Goal: Use online tool/utility: Utilize a website feature to perform a specific function

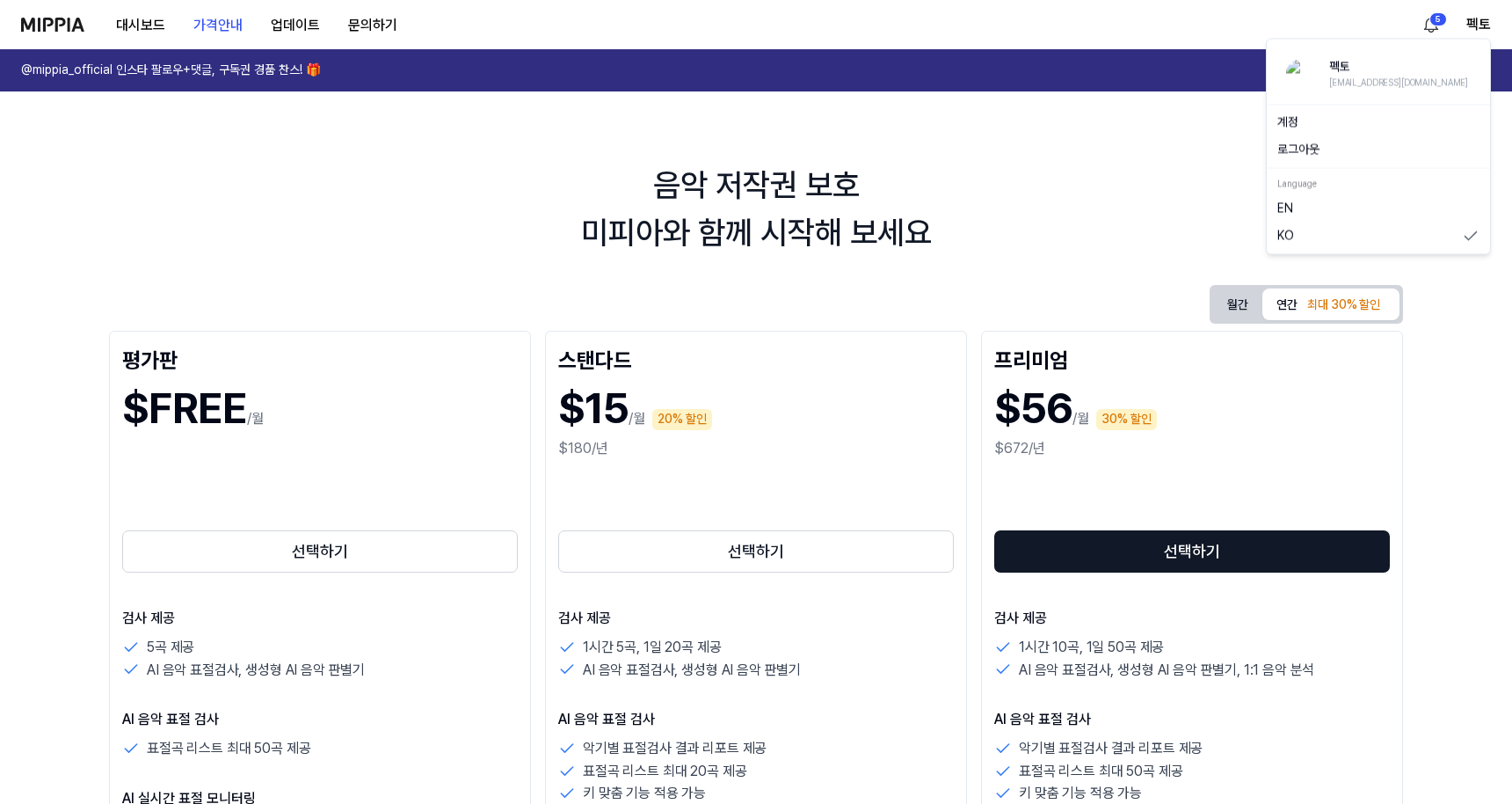
click at [1399, 153] on button "로그아웃" at bounding box center [1379, 150] width 203 height 17
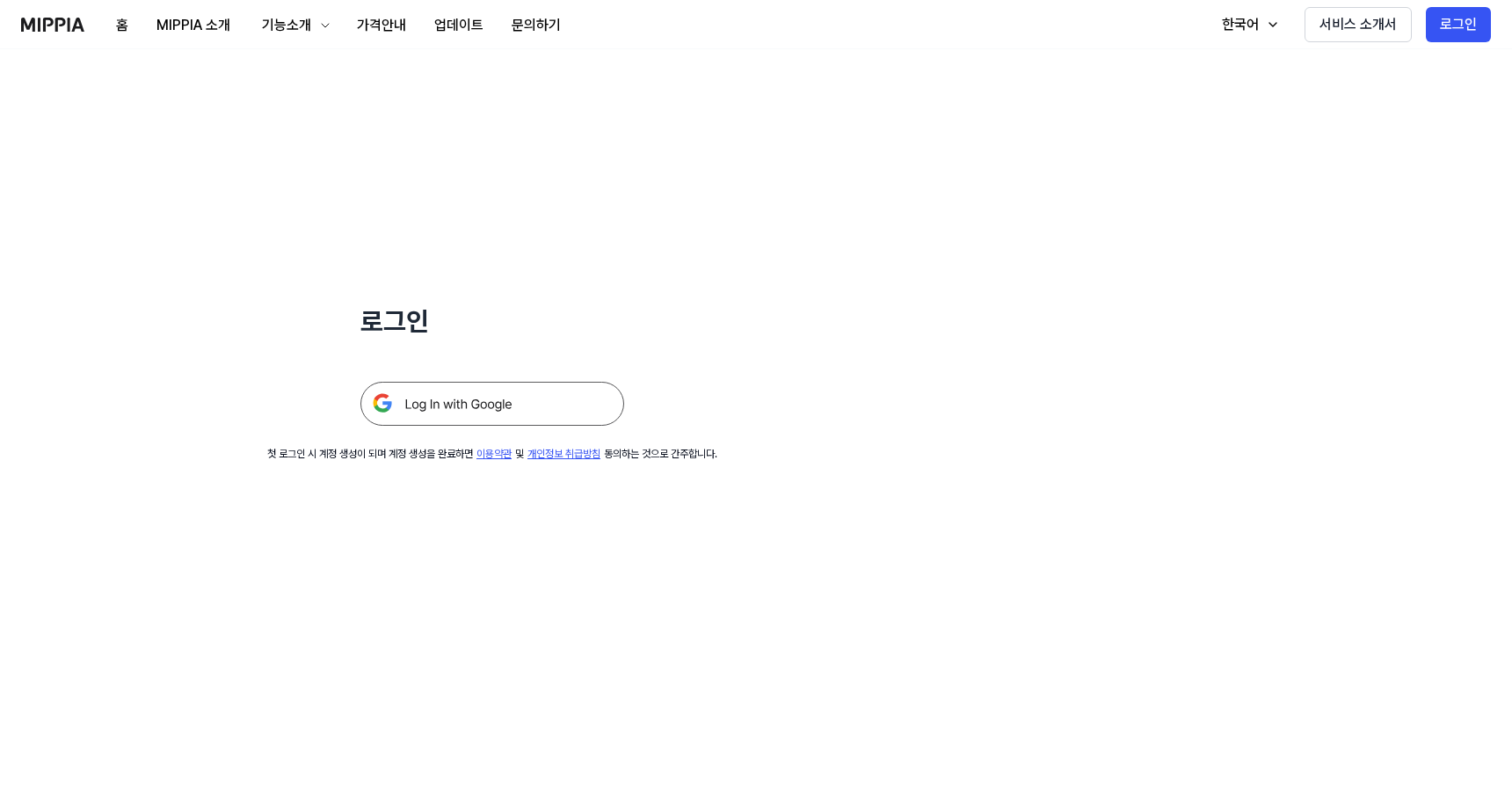
click at [580, 402] on img at bounding box center [492, 404] width 264 height 44
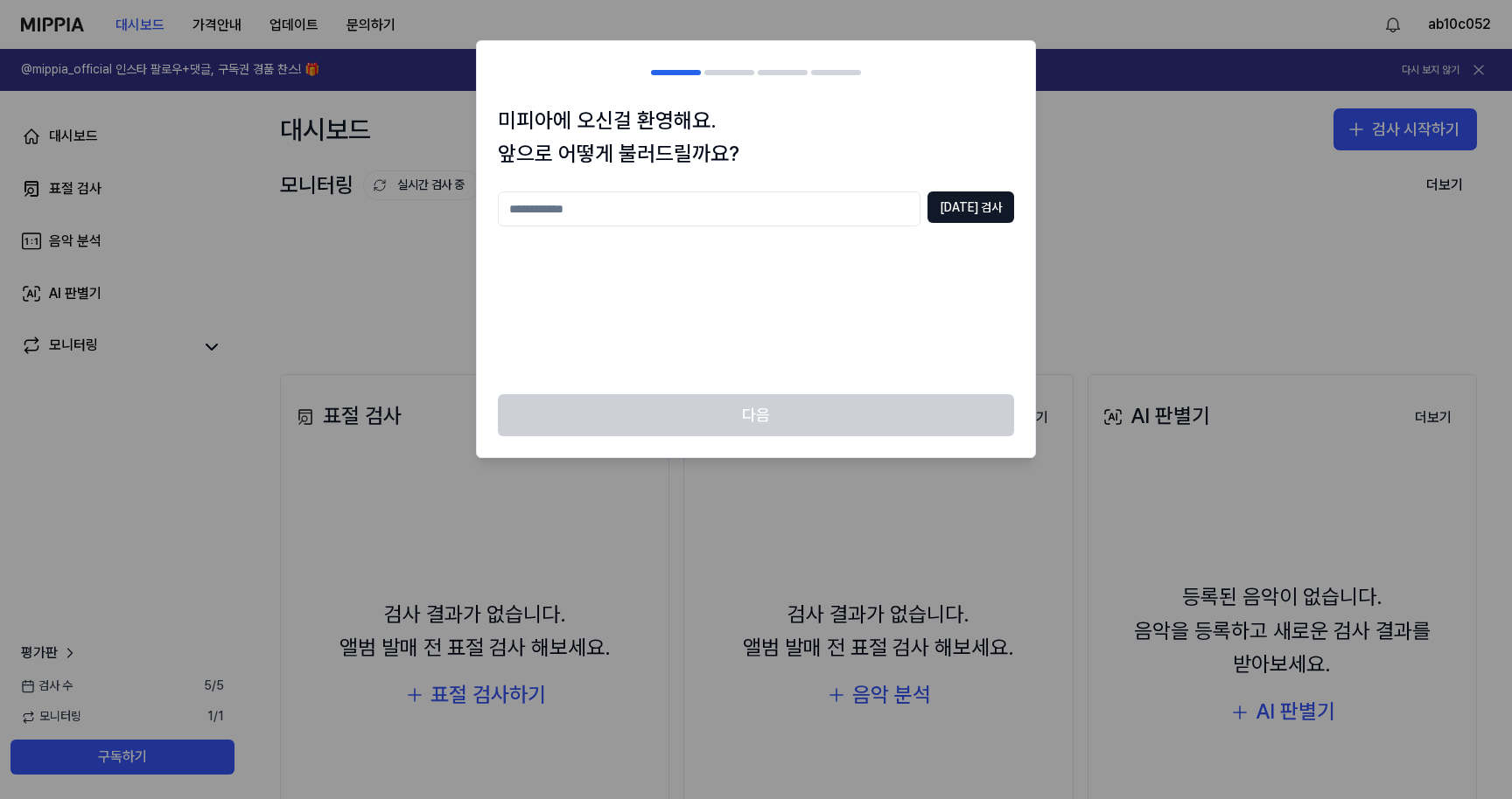
click at [877, 212] on input "text" at bounding box center [709, 209] width 422 height 35
type input "**"
click at [964, 207] on button "[DATE] 검사" at bounding box center [970, 207] width 87 height 32
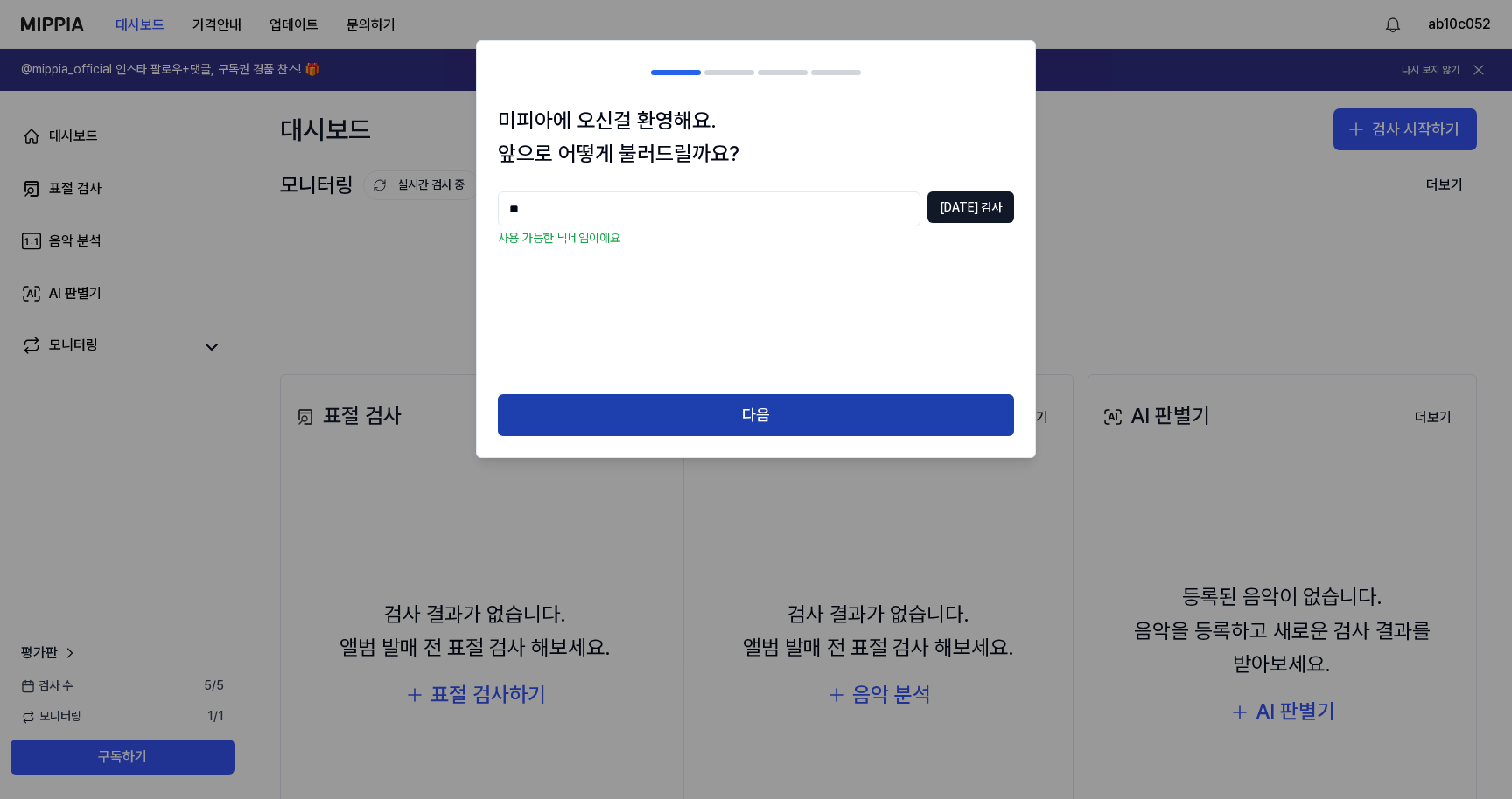
click at [828, 416] on button "다음" at bounding box center [756, 415] width 516 height 42
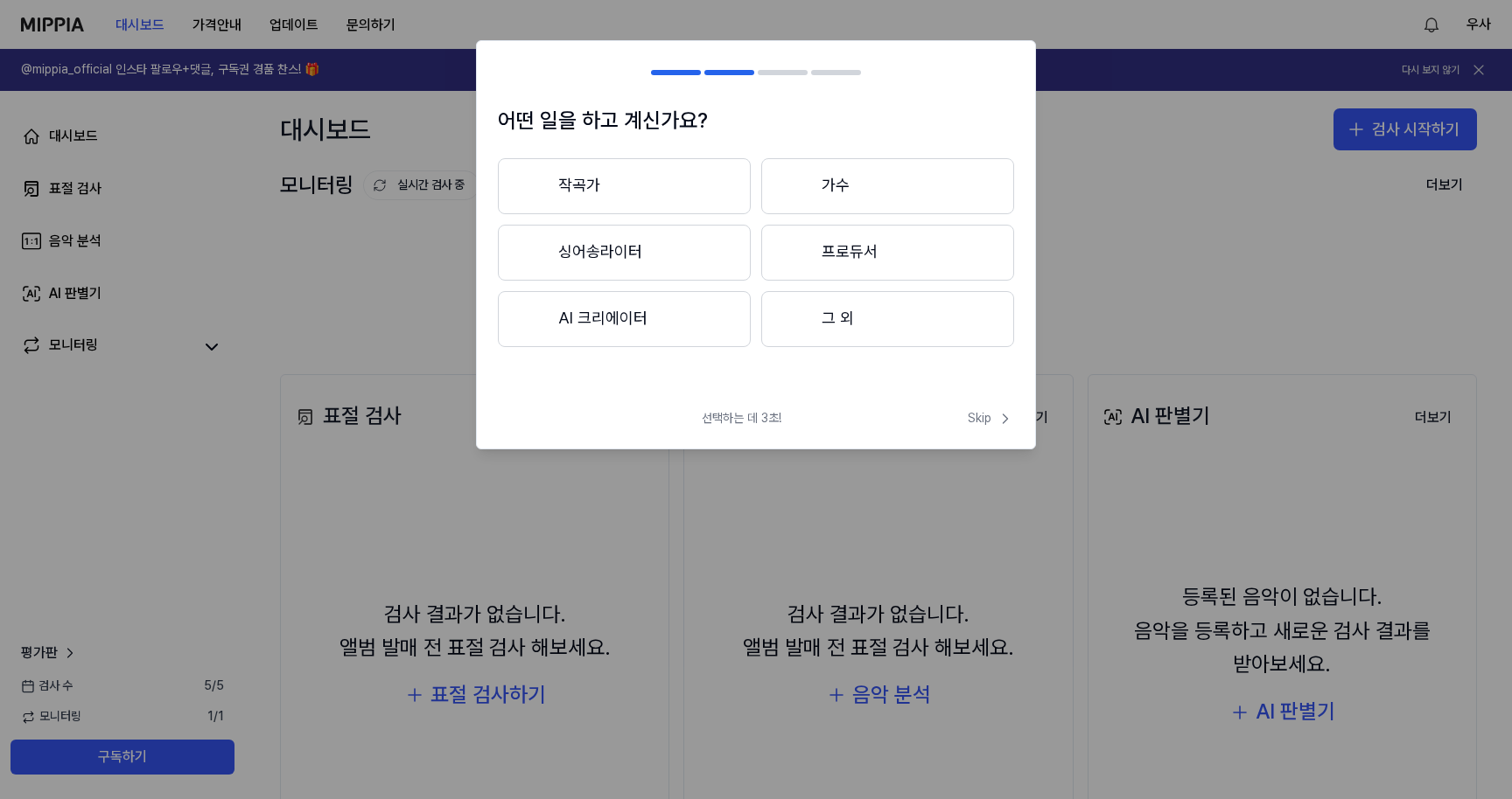
click at [703, 189] on button "작곡가" at bounding box center [624, 186] width 253 height 56
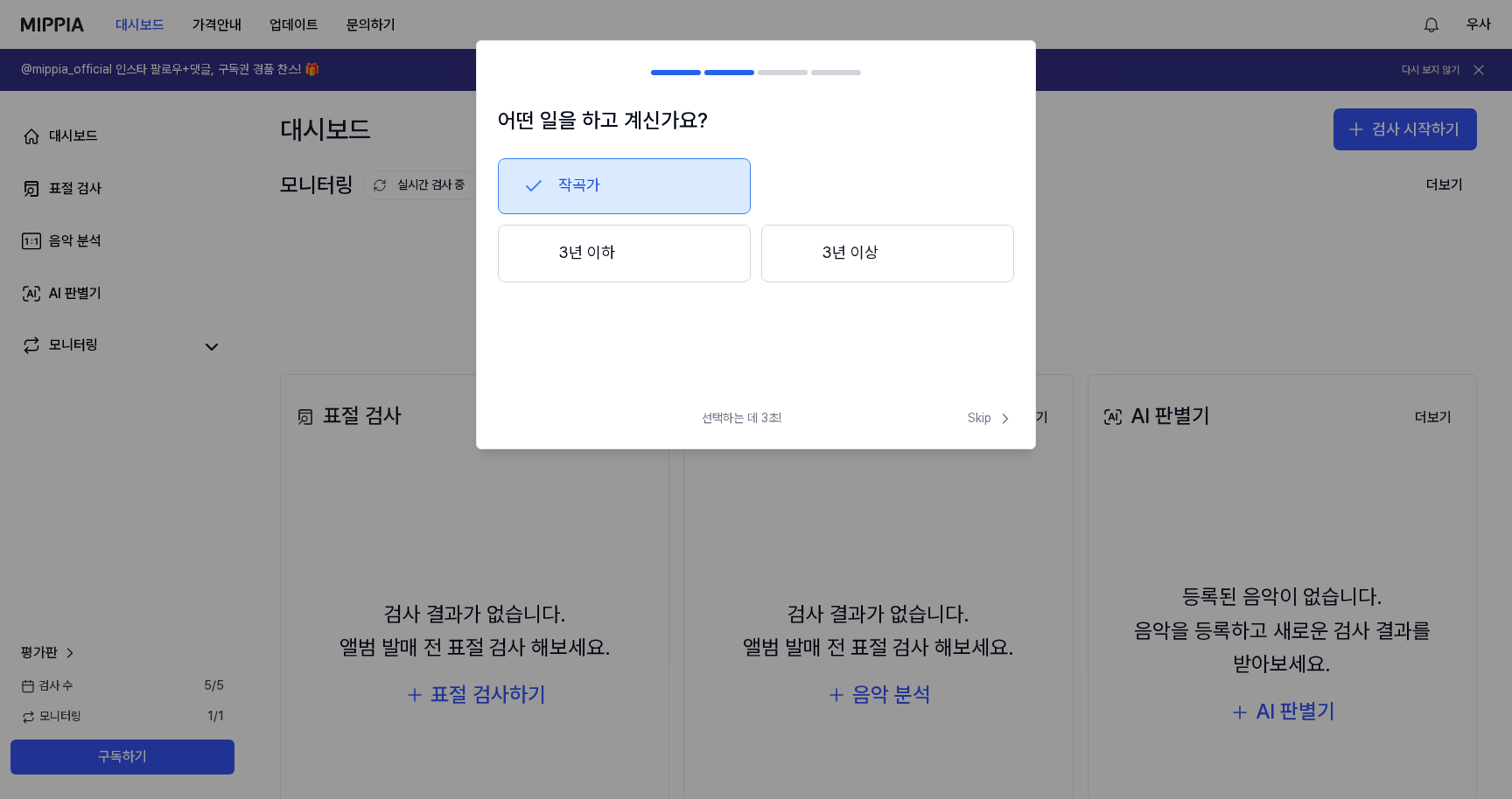
click at [690, 255] on button "3년 이하" at bounding box center [624, 253] width 253 height 57
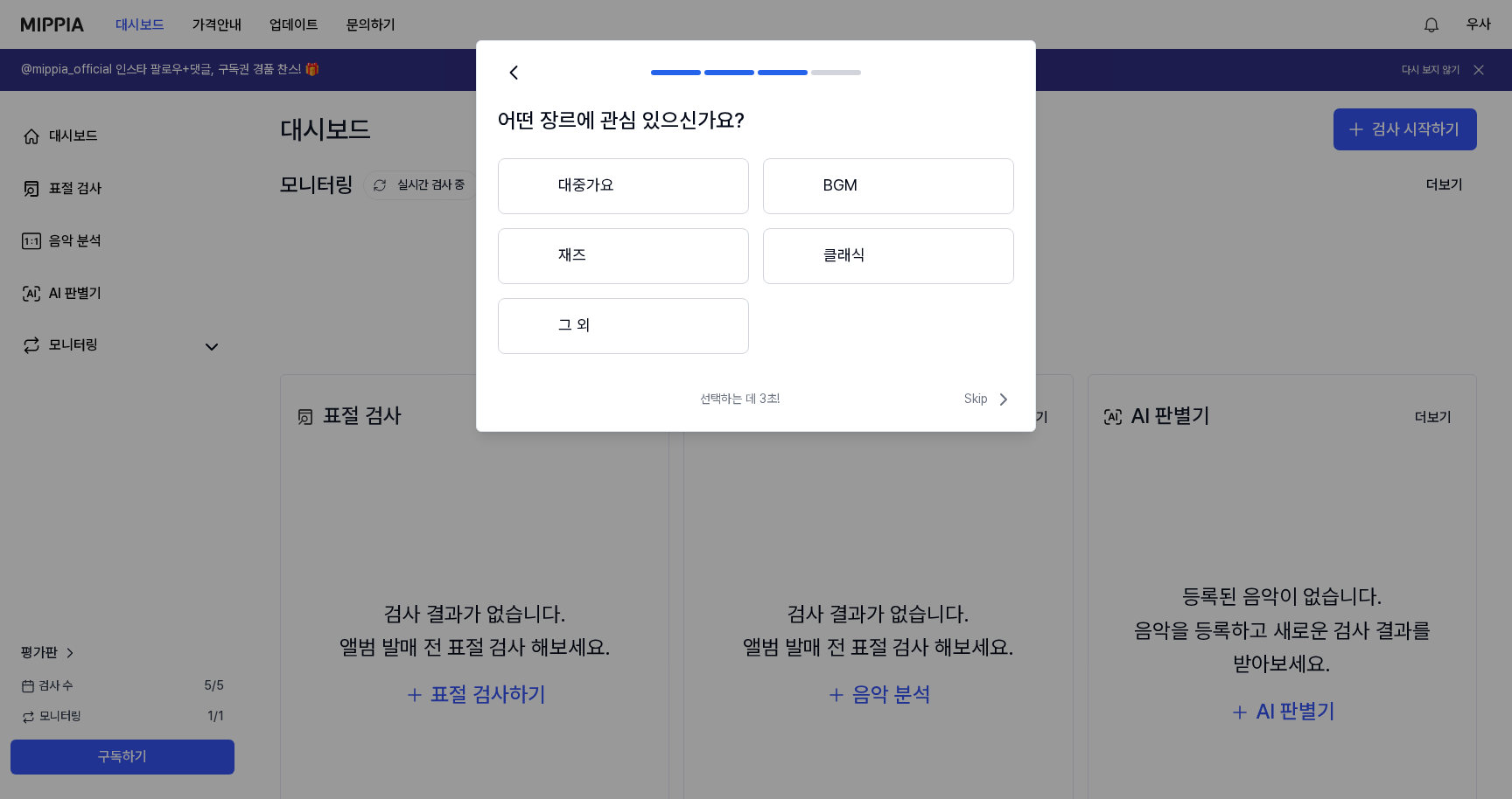
click at [735, 194] on button "대중가요" at bounding box center [623, 186] width 251 height 56
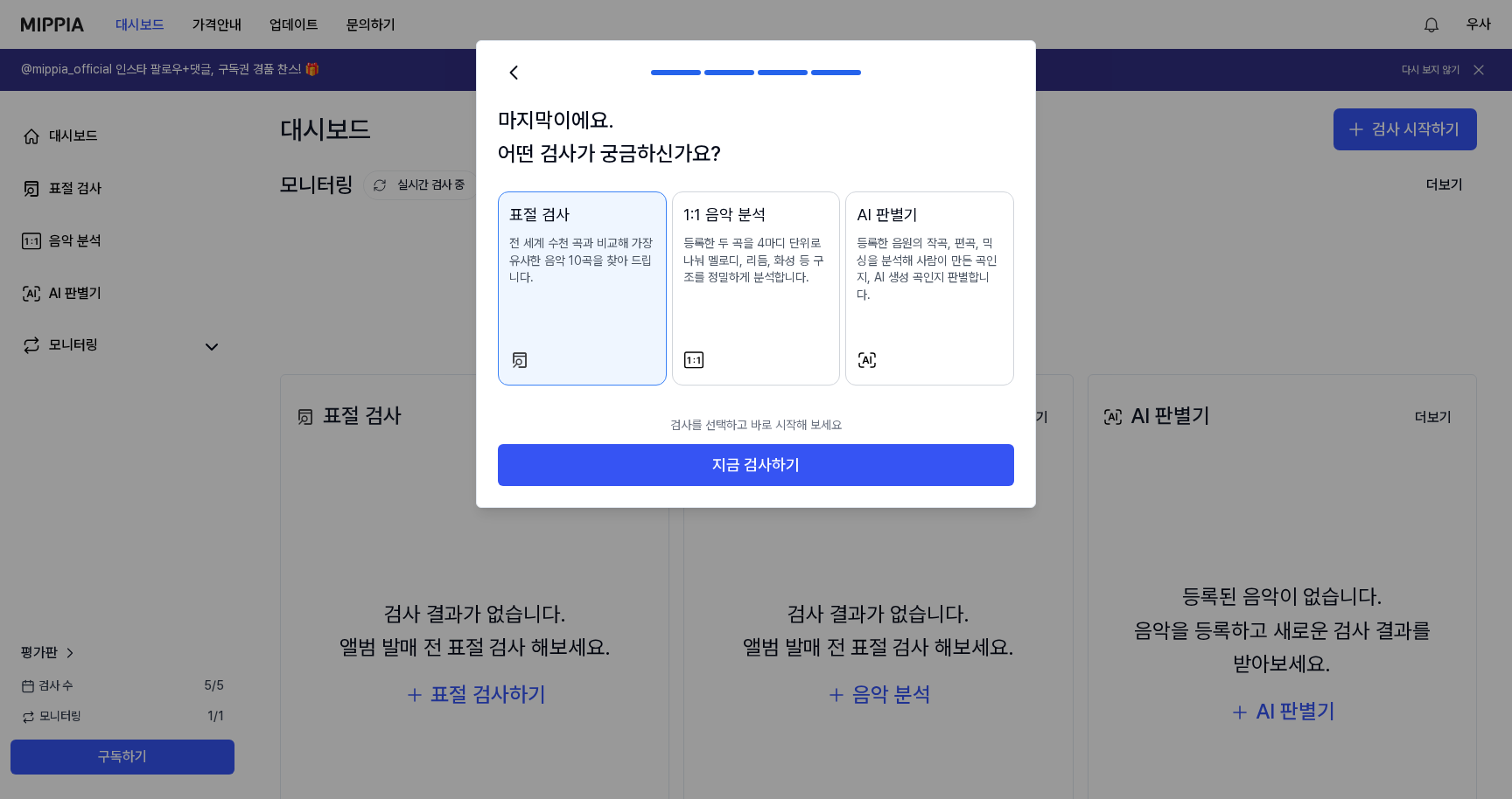
click at [934, 282] on p "등록한 음원의 작곡, 편곡, 믹싱을 분석해 사람이 만든 곡인지, AI 생성 곡인지 판별합니다." at bounding box center [929, 268] width 146 height 68
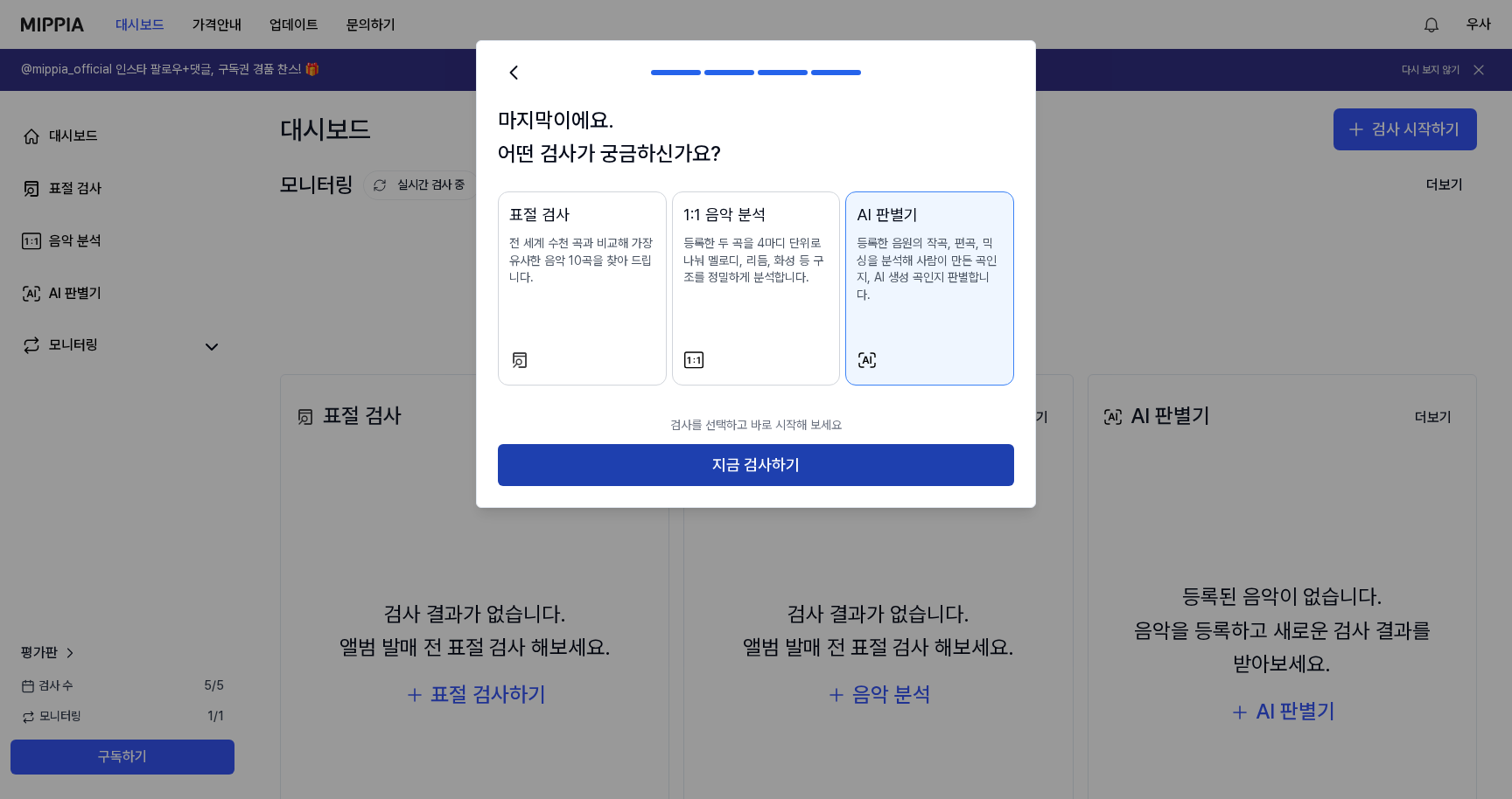
click at [854, 444] on button "지금 검사하기" at bounding box center [756, 465] width 516 height 42
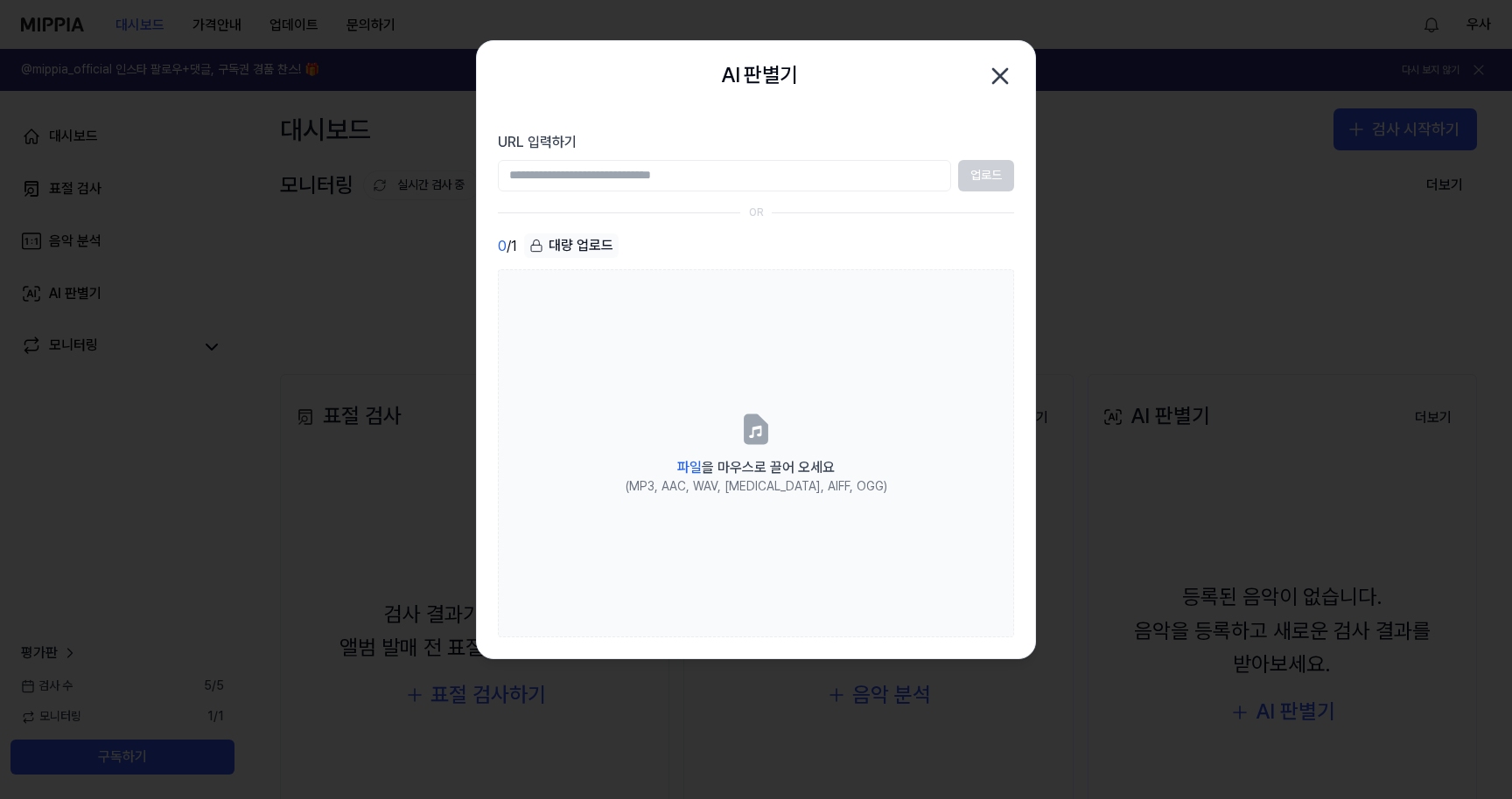
click at [442, 476] on div at bounding box center [756, 399] width 1512 height 799
